Goal: Task Accomplishment & Management: Manage account settings

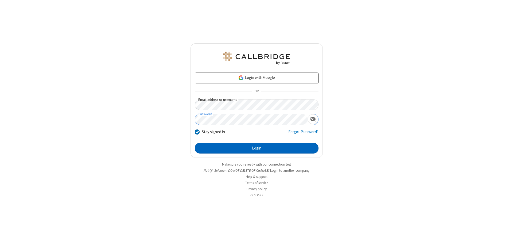
click at [256, 148] on button "Login" at bounding box center [257, 148] width 124 height 11
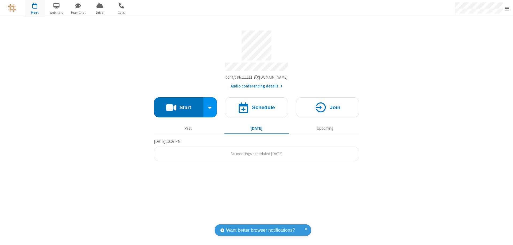
click at [506, 8] on span "Open menu" at bounding box center [506, 8] width 4 height 5
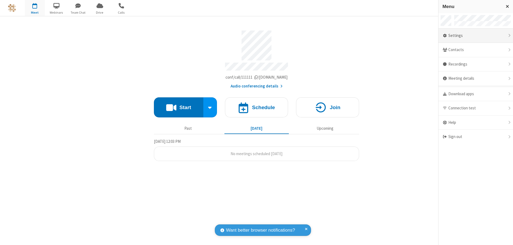
click at [475, 36] on div "Settings" at bounding box center [475, 36] width 74 height 14
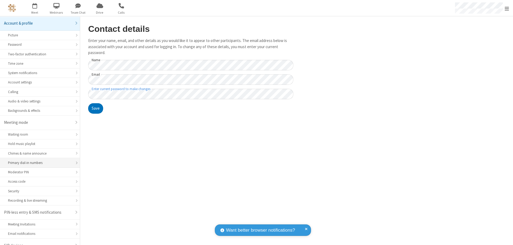
click at [38, 160] on div "Primary dial-in numbers" at bounding box center [40, 162] width 64 height 5
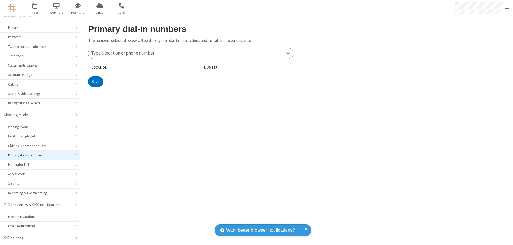
click at [191, 53] on div "Type a location or phone number" at bounding box center [190, 53] width 205 height 10
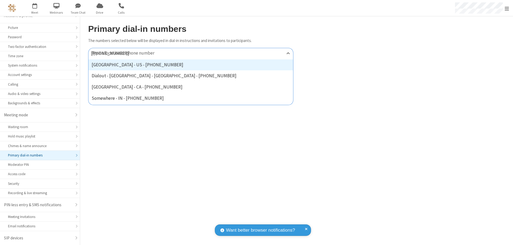
type input "[PHONE_NUMBER]"
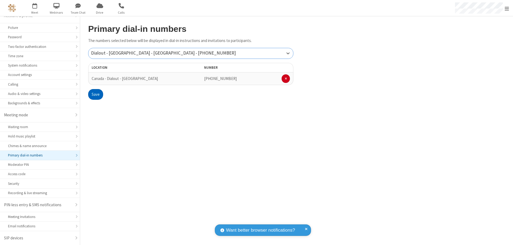
click at [95, 94] on button "Save" at bounding box center [95, 94] width 15 height 11
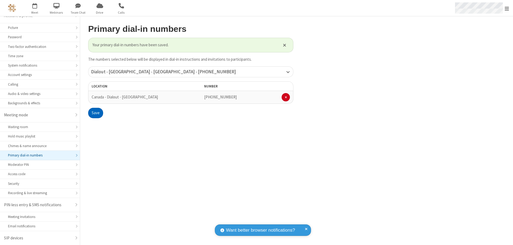
click at [506, 8] on span "Open menu" at bounding box center [506, 8] width 4 height 5
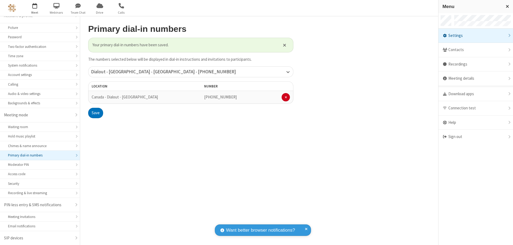
click at [35, 8] on span "button" at bounding box center [35, 5] width 20 height 9
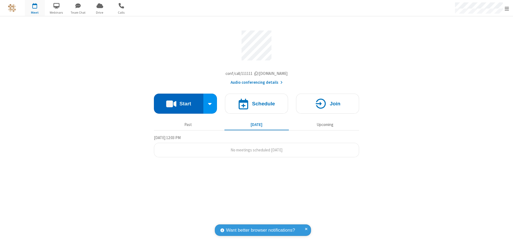
click at [178, 105] on button "Start" at bounding box center [178, 103] width 49 height 20
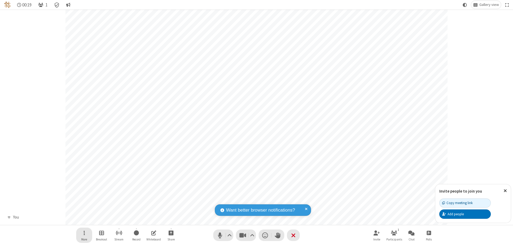
click at [84, 232] on span "Open menu" at bounding box center [84, 232] width 1 height 7
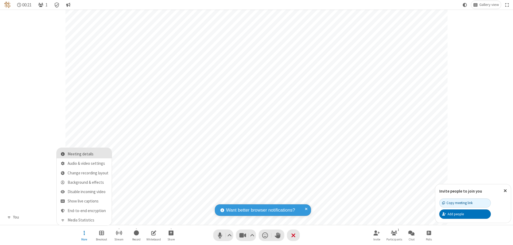
click at [88, 154] on span "Meeting details" at bounding box center [88, 154] width 41 height 5
